Goal: Information Seeking & Learning: Learn about a topic

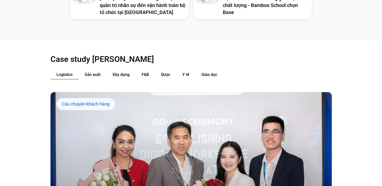
scroll to position [506, 0]
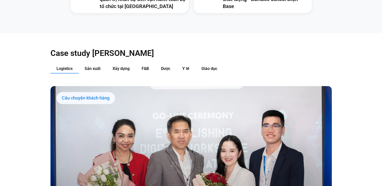
drag, startPoint x: 385, startPoint y: 14, endPoint x: 385, endPoint y: 46, distance: 32.6
click at [91, 64] on button "Sản xuất" at bounding box center [93, 68] width 28 height 9
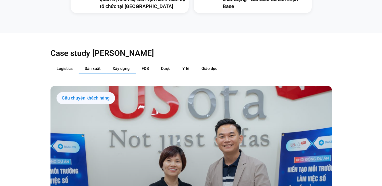
click at [121, 66] on span "Xây dựng" at bounding box center [120, 68] width 17 height 5
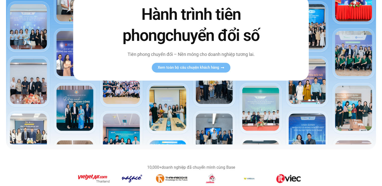
scroll to position [72, 0]
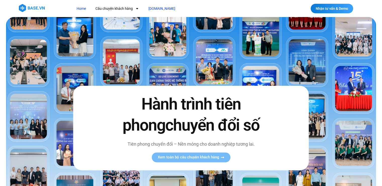
click at [153, 10] on link "[DOMAIN_NAME]" at bounding box center [162, 8] width 34 height 9
click at [115, 10] on link "Câu chuyện khách hàng" at bounding box center [117, 8] width 51 height 9
click at [110, 8] on link "Câu chuyện khách hàng" at bounding box center [117, 8] width 51 height 9
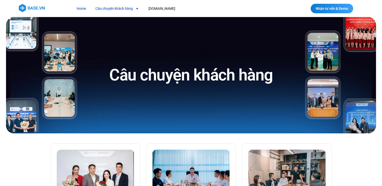
click at [81, 10] on link "Home" at bounding box center [81, 8] width 17 height 9
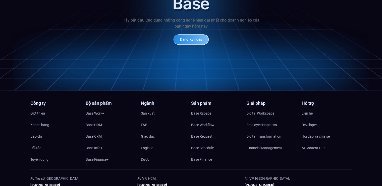
scroll to position [2421, 0]
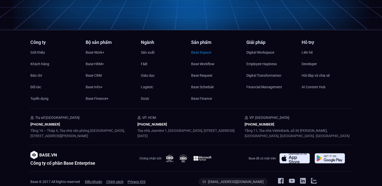
click at [205, 49] on span "Base Xspace" at bounding box center [201, 53] width 20 height 8
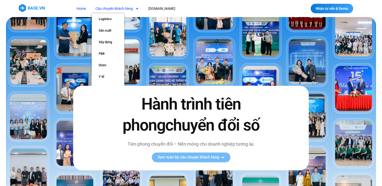
click at [120, 7] on link "Câu chuyện khách hàng" at bounding box center [117, 8] width 51 height 9
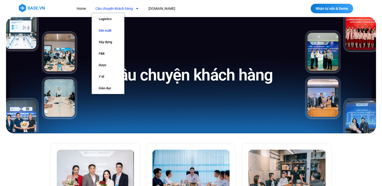
click at [106, 29] on link "Sản xuất" at bounding box center [108, 31] width 33 height 12
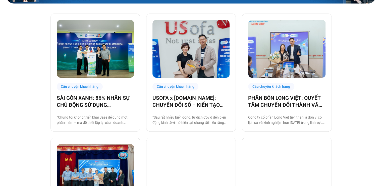
scroll to position [113, 0]
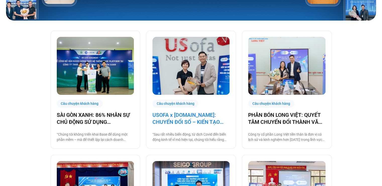
click at [186, 113] on link "USOFA x [DOMAIN_NAME]: CHUYỂN ĐỔI SỐ – KIẾN TẠO NỘI LỰC CHINH PHỤC THỊ TRƯỜNG Q…" at bounding box center [190, 119] width 77 height 14
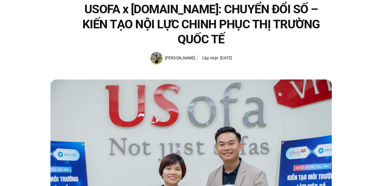
scroll to position [30, 0]
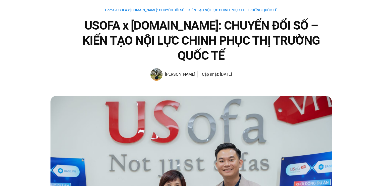
drag, startPoint x: 384, startPoint y: 18, endPoint x: 378, endPoint y: 21, distance: 7.5
click at [161, 68] on img at bounding box center [156, 74] width 12 height 13
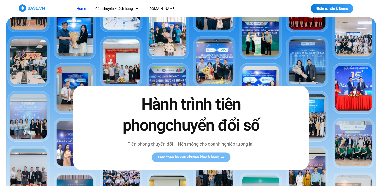
click at [85, 9] on link "Home" at bounding box center [81, 8] width 17 height 9
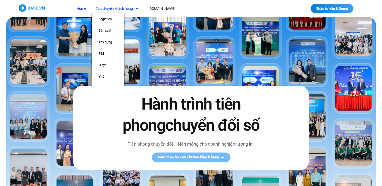
click at [116, 11] on link "Câu chuyện khách hàng" at bounding box center [117, 8] width 51 height 9
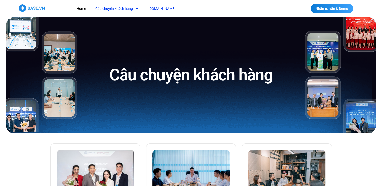
click at [152, 8] on link "[DOMAIN_NAME]" at bounding box center [162, 8] width 34 height 9
